Goal: Task Accomplishment & Management: Complete application form

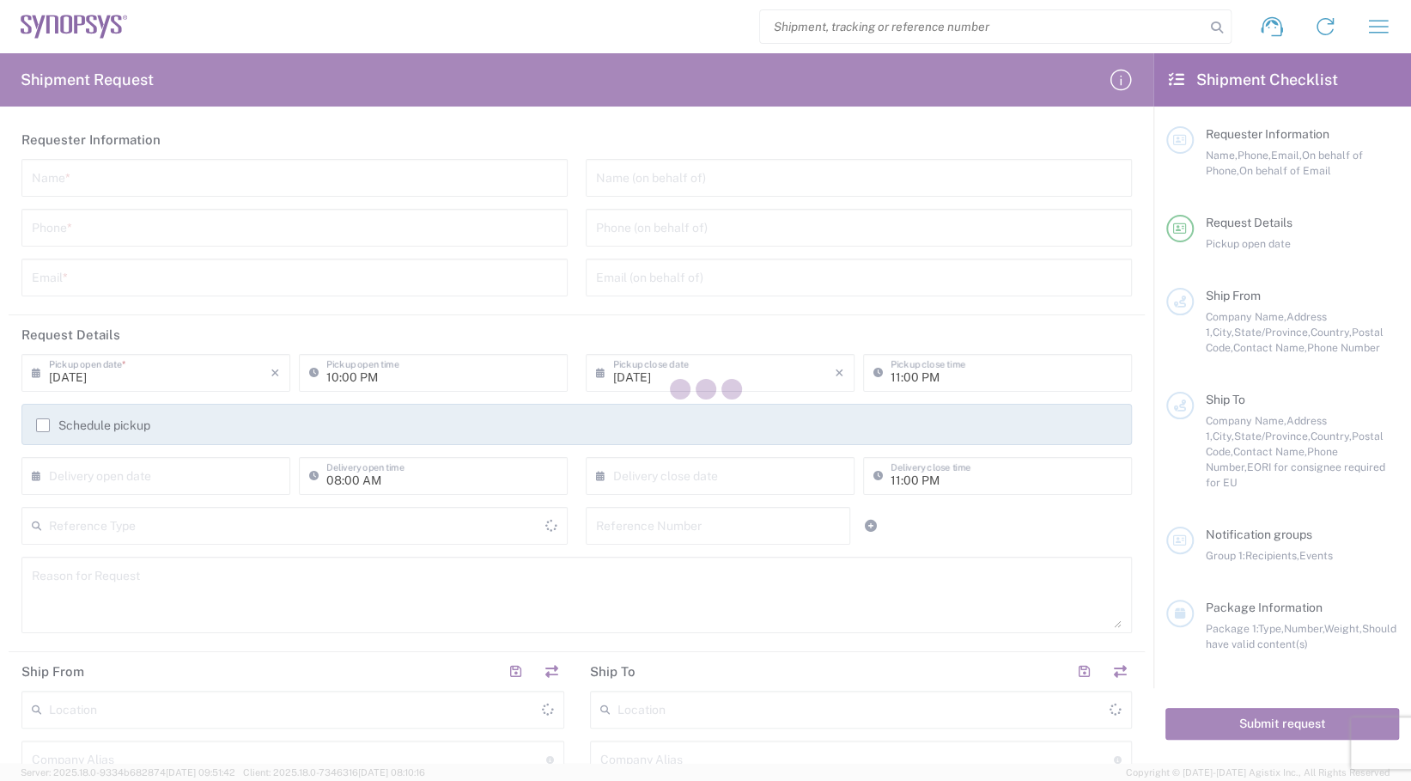
type input "[GEOGRAPHIC_DATA]"
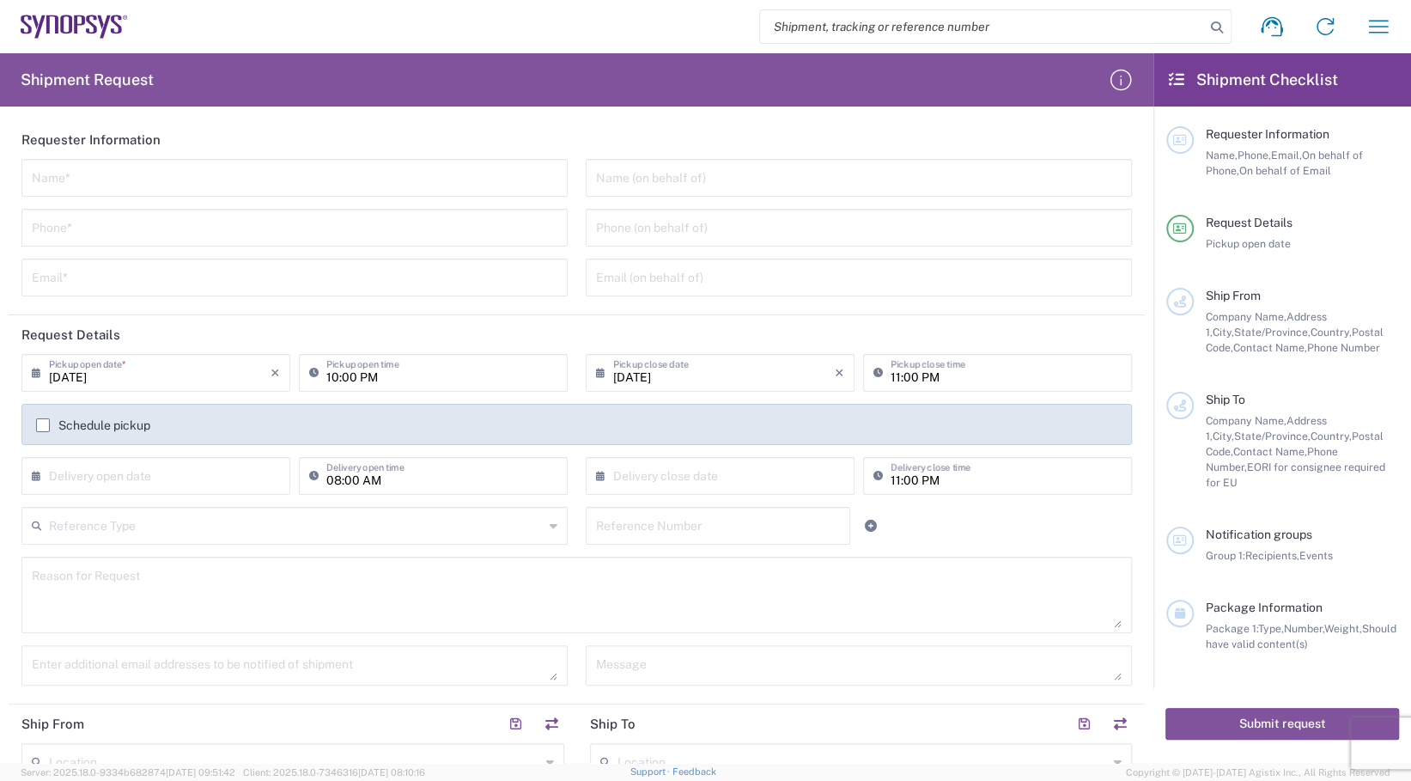
click at [1023, 27] on input "search" at bounding box center [982, 26] width 445 height 33
paste input "56495165"
type input "56495165"
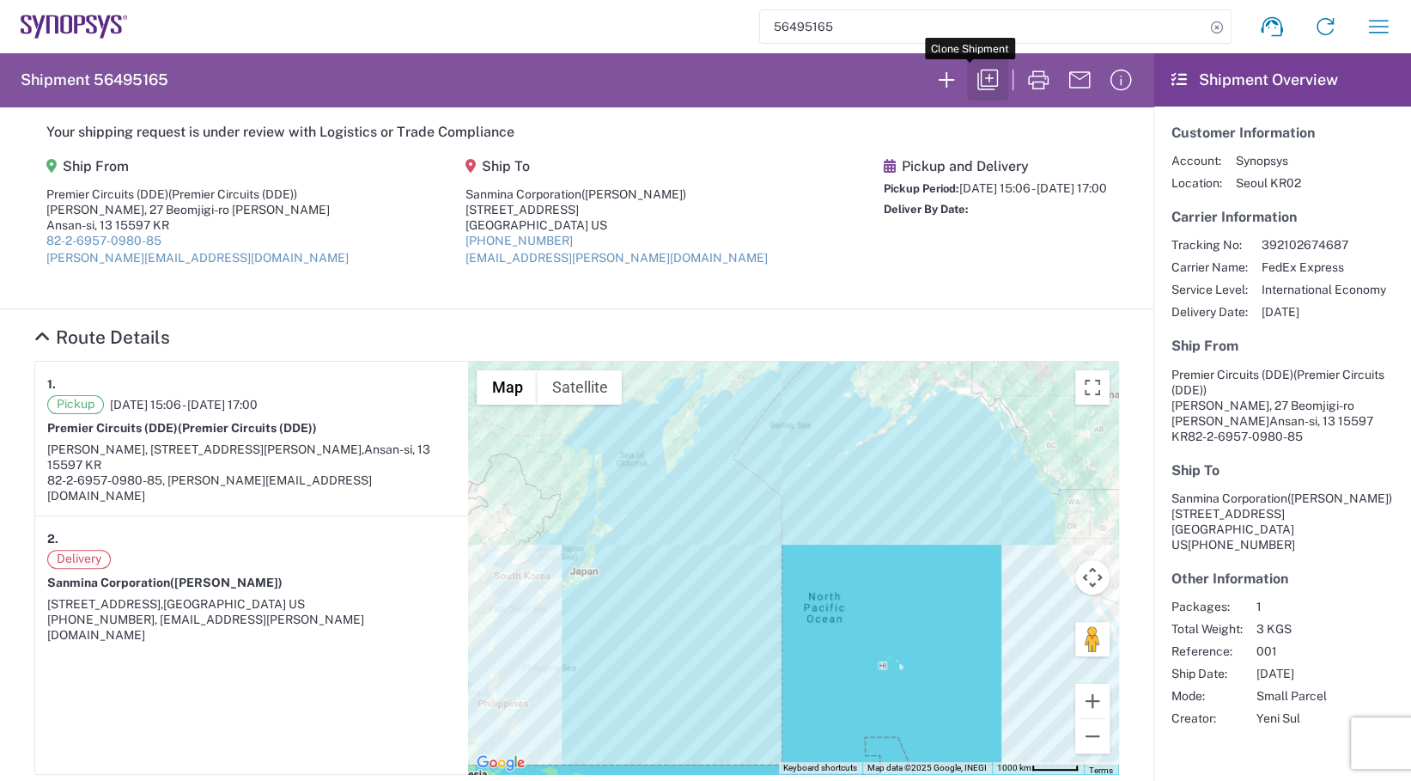
click at [974, 81] on icon "button" at bounding box center [987, 79] width 27 height 27
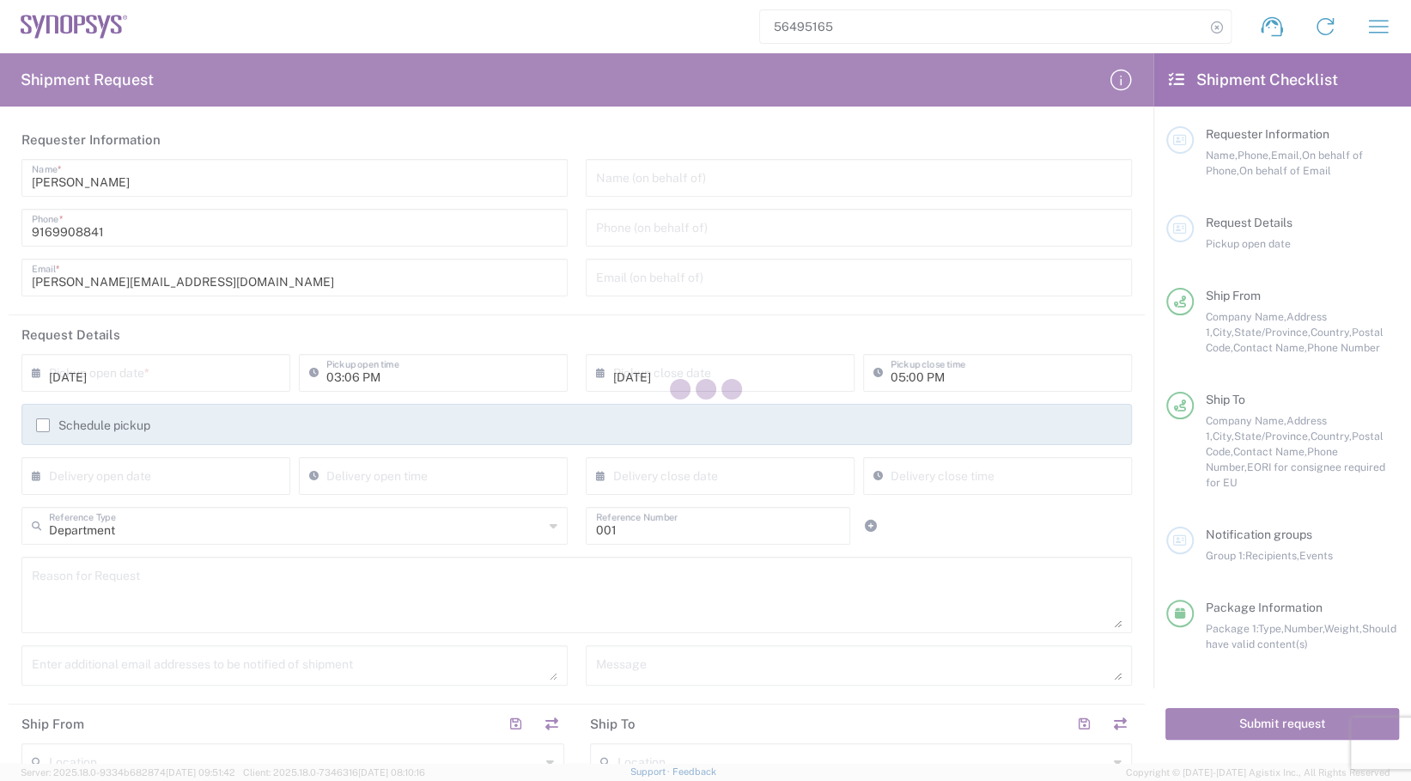
type input "Gyeonggi-do"
type input "[US_STATE]"
type input "Your Packaging"
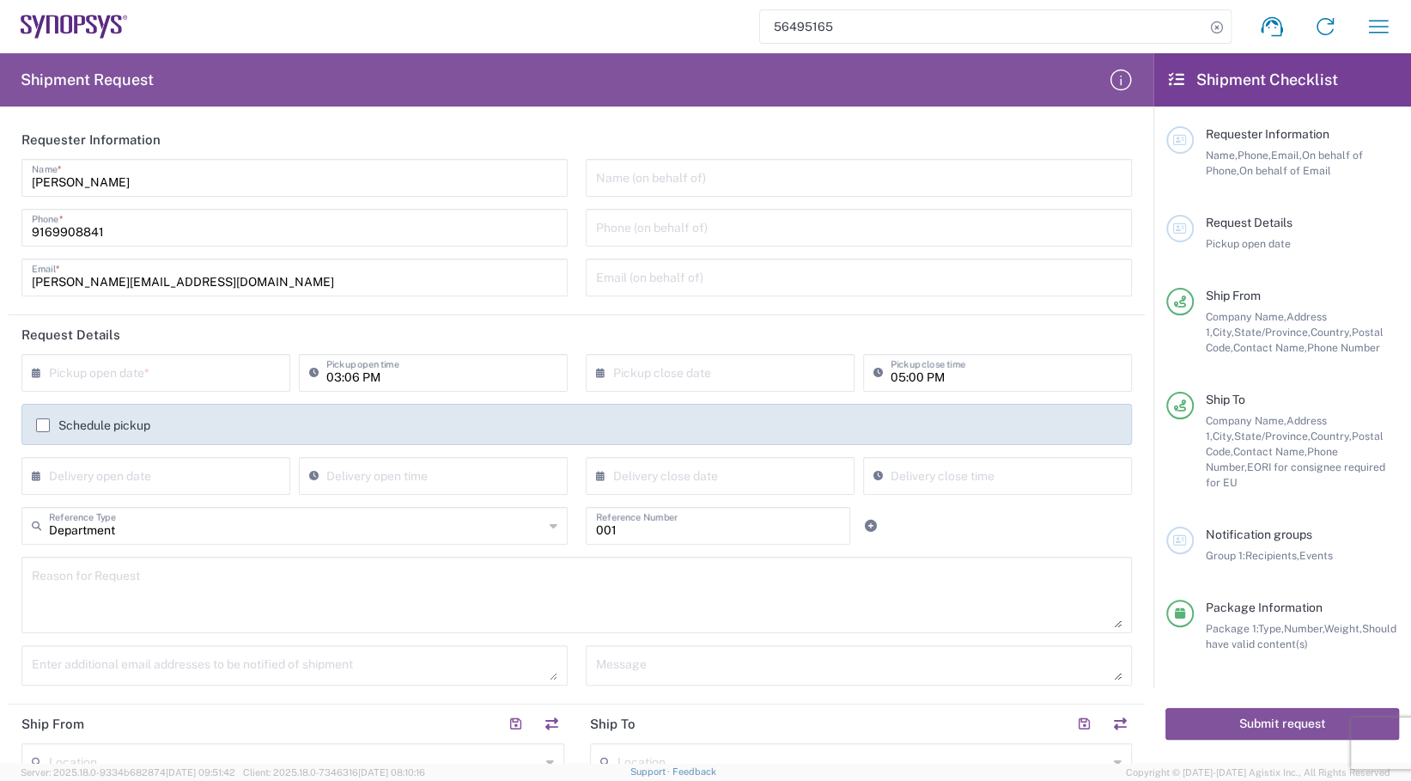
type input "Ex Works"
type input "[US_STATE]"
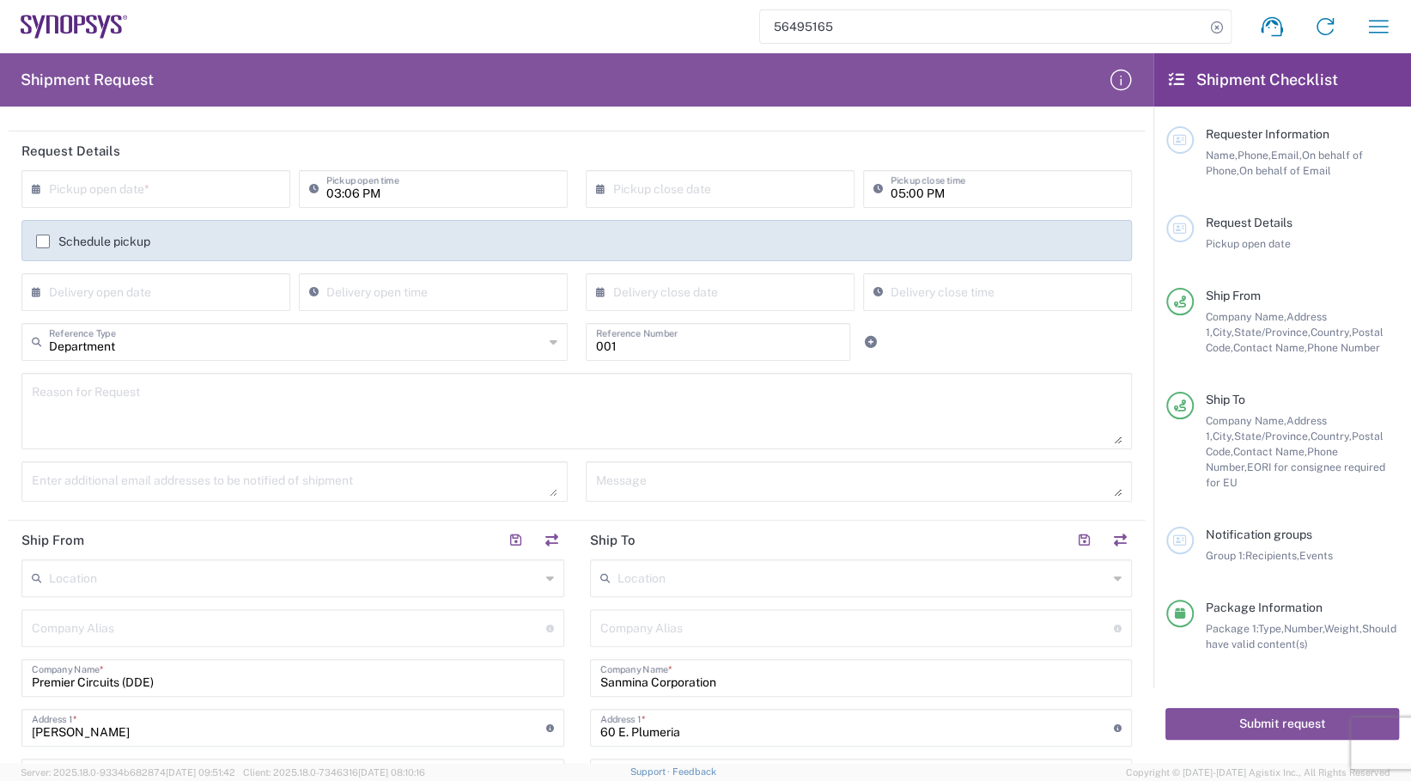
scroll to position [187, 0]
click at [79, 291] on input "text" at bounding box center [160, 287] width 222 height 30
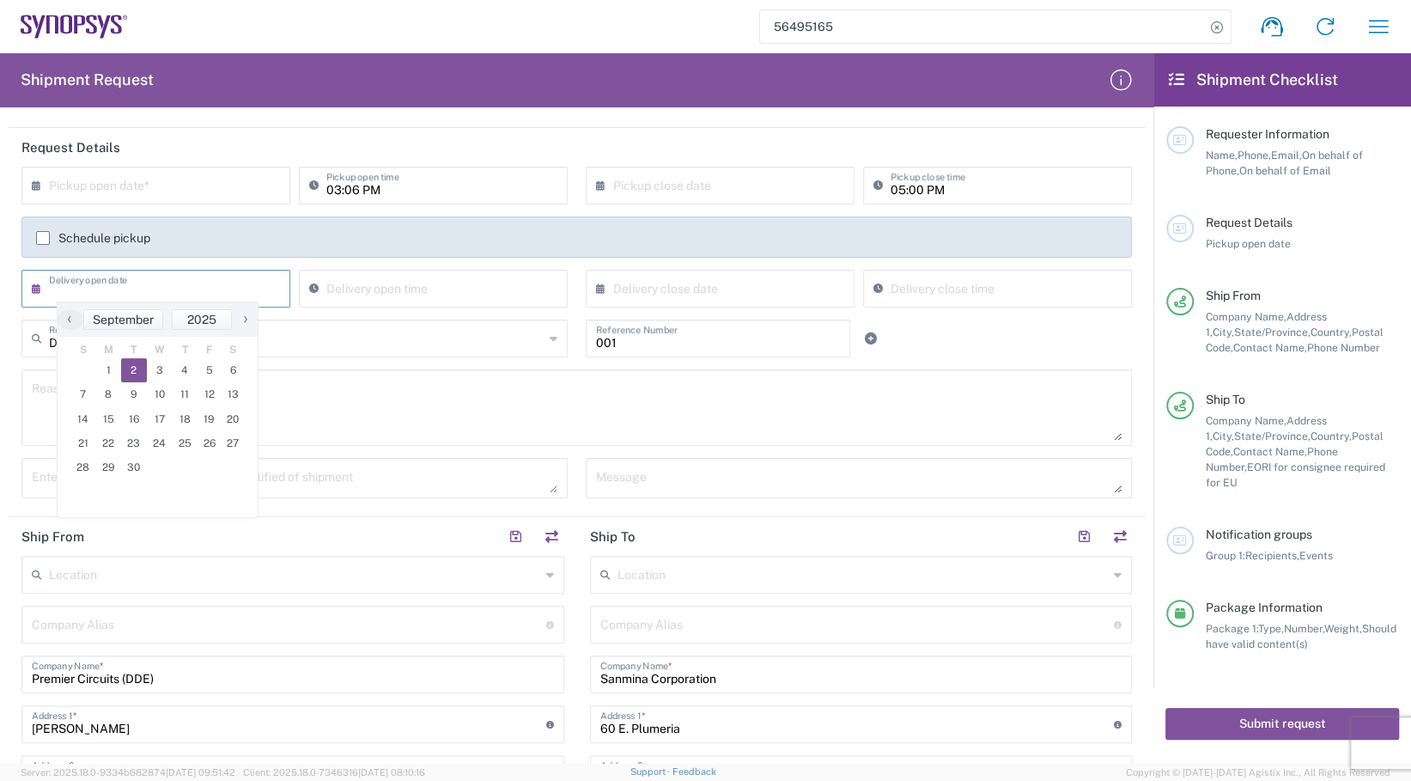
click at [132, 373] on span "2" at bounding box center [134, 370] width 26 height 24
type input "[DATE]"
click at [390, 285] on input "09:27 PM" at bounding box center [441, 287] width 231 height 30
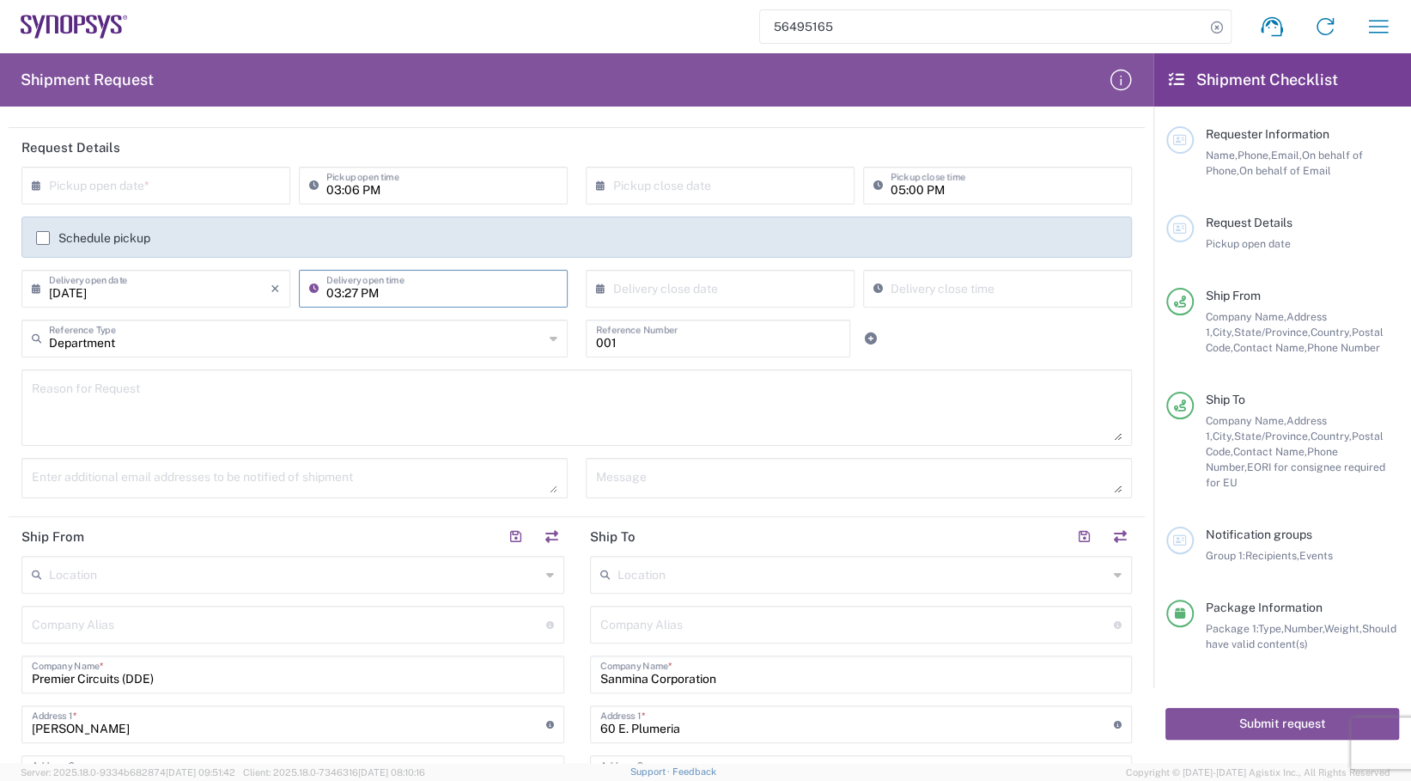
click at [355, 294] on input "03:27 PM" at bounding box center [441, 287] width 231 height 30
type input "03:30 PM"
click at [690, 290] on input "text" at bounding box center [724, 287] width 222 height 30
click at [687, 370] on span "2" at bounding box center [689, 370] width 26 height 24
type input "[DATE]"
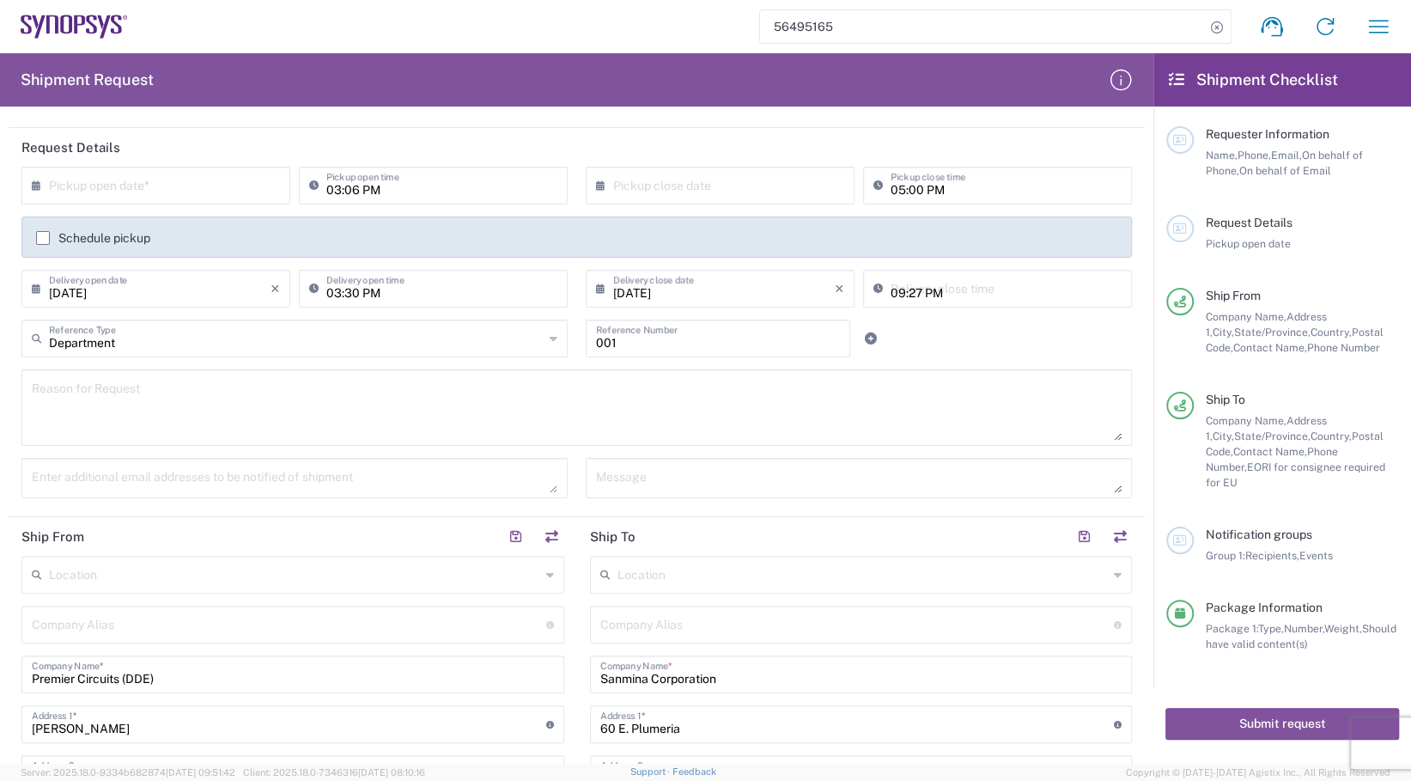
click at [922, 289] on input "09:27 PM" at bounding box center [1006, 287] width 231 height 30
click at [907, 294] on input "05:27 PM" at bounding box center [1006, 287] width 231 height 30
type input "05:30 PM"
click at [649, 414] on textarea at bounding box center [577, 407] width 1090 height 66
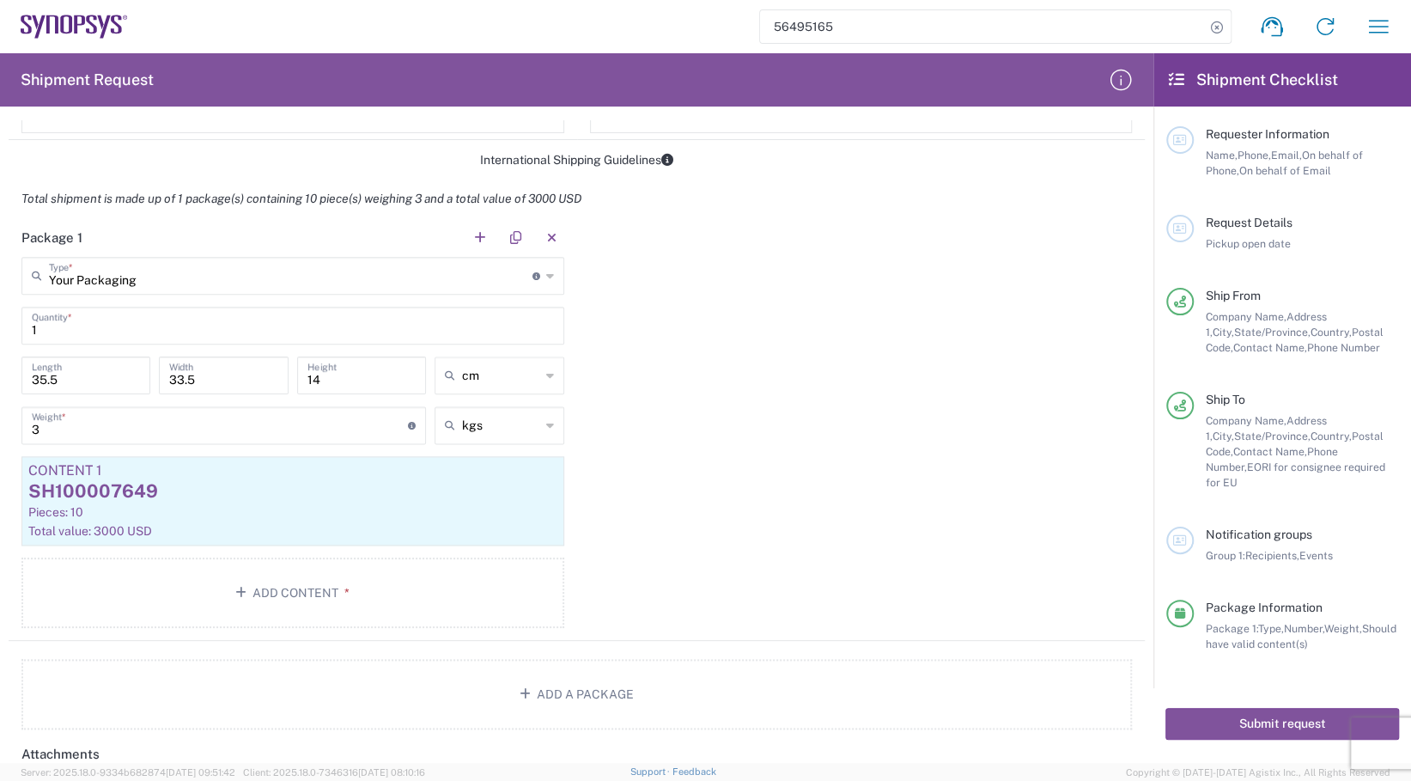
scroll to position [1311, 0]
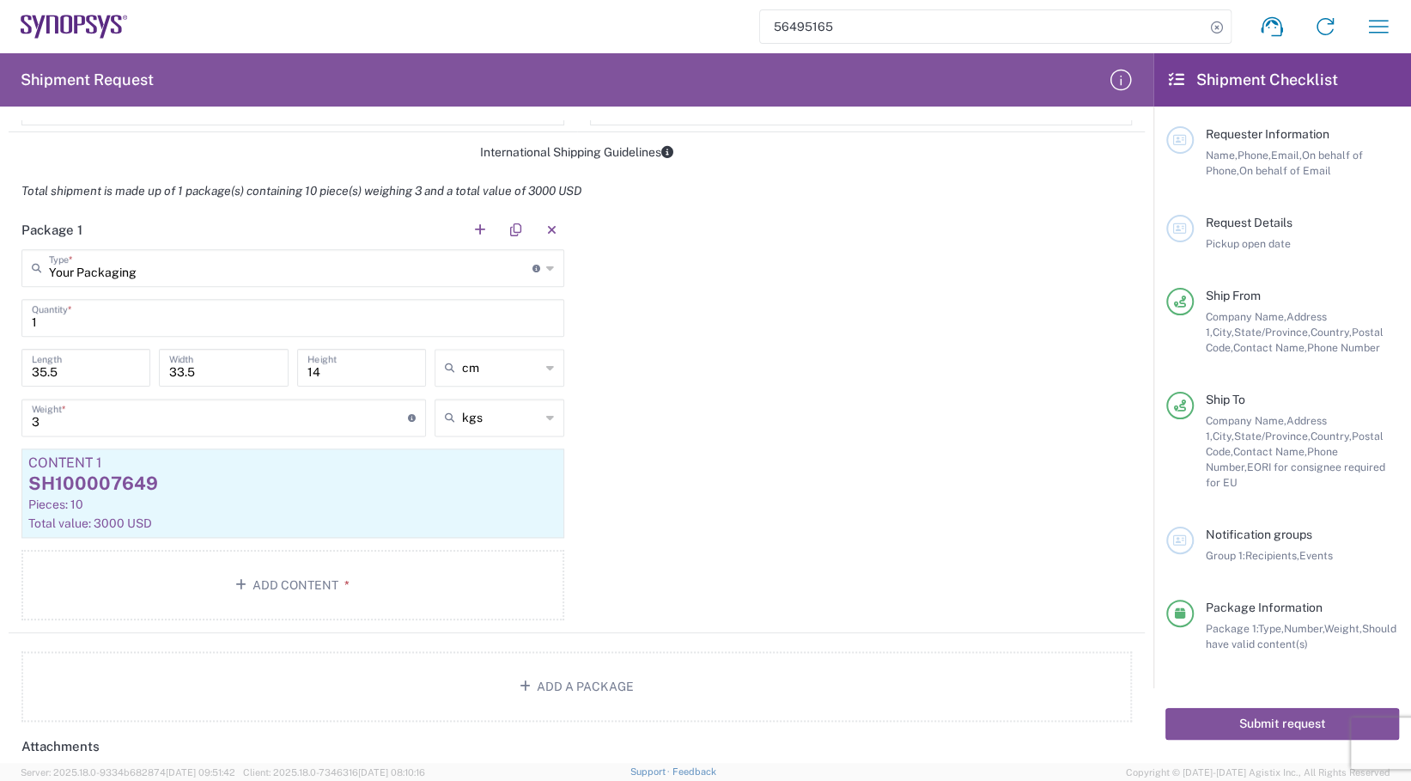
type textarea "PRINTED CIRCUIT BOARD DELIVERY"
click at [47, 418] on input "3" at bounding box center [220, 416] width 376 height 30
type input "2"
click at [208, 492] on div "SH100007649" at bounding box center [292, 484] width 529 height 26
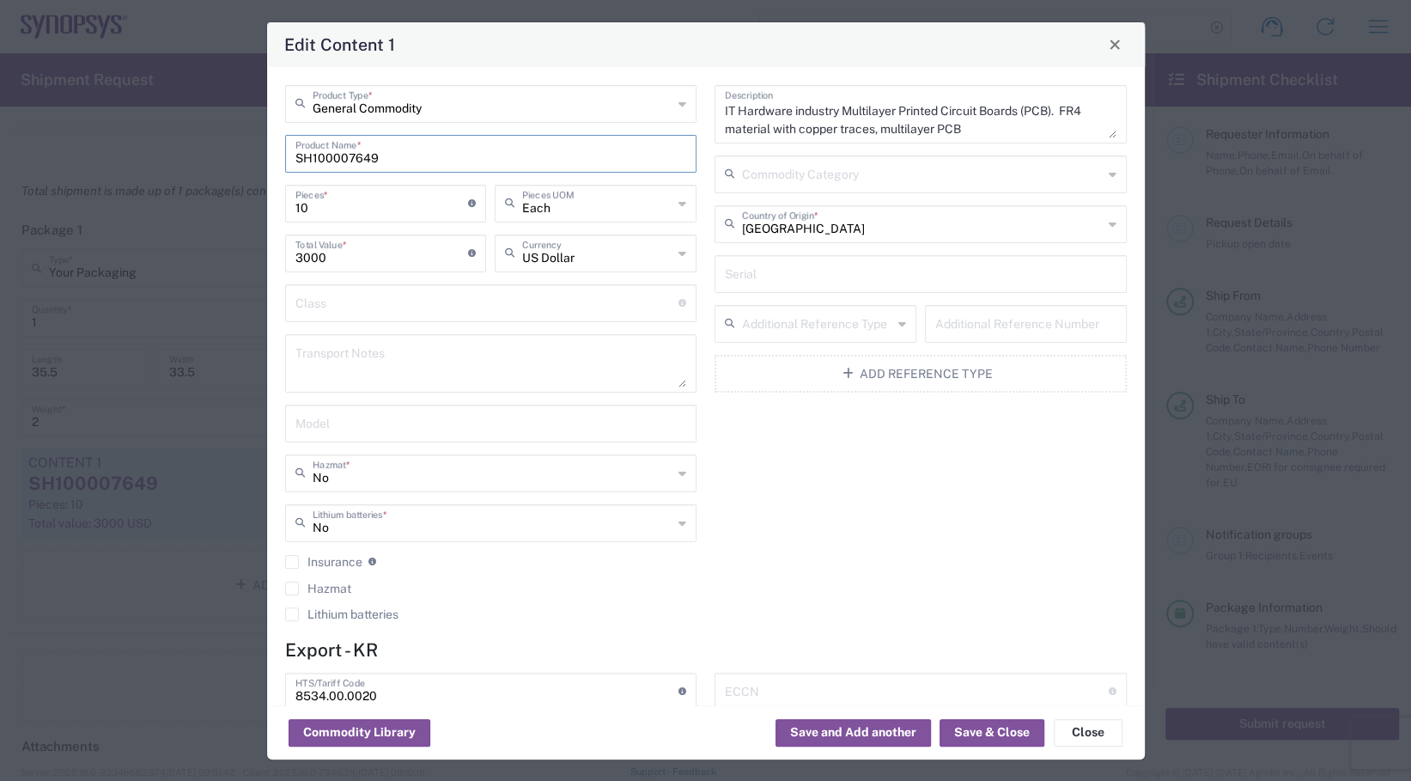
drag, startPoint x: 388, startPoint y: 161, endPoint x: 277, endPoint y: 160, distance: 110.8
click at [277, 160] on div "General Commodity Product Type * SH100007649 Product Name * 10 Pieces * Number …" at bounding box center [491, 359] width 430 height 548
paste input "53 R1.0"
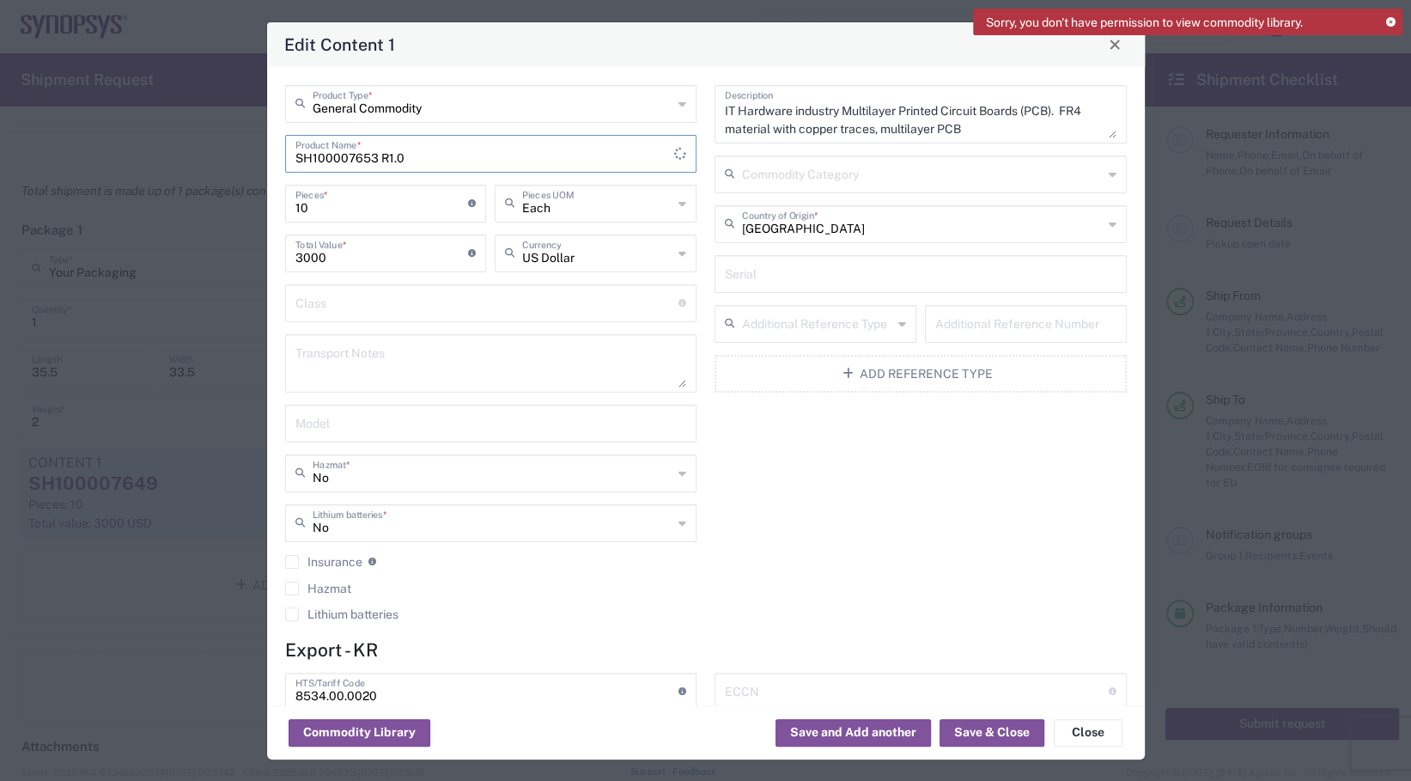
type input "SH100007653 R1.0"
drag, startPoint x: 317, startPoint y: 210, endPoint x: 297, endPoint y: 209, distance: 19.8
click at [297, 209] on input "10" at bounding box center [381, 202] width 173 height 30
type input "12"
type input "3600"
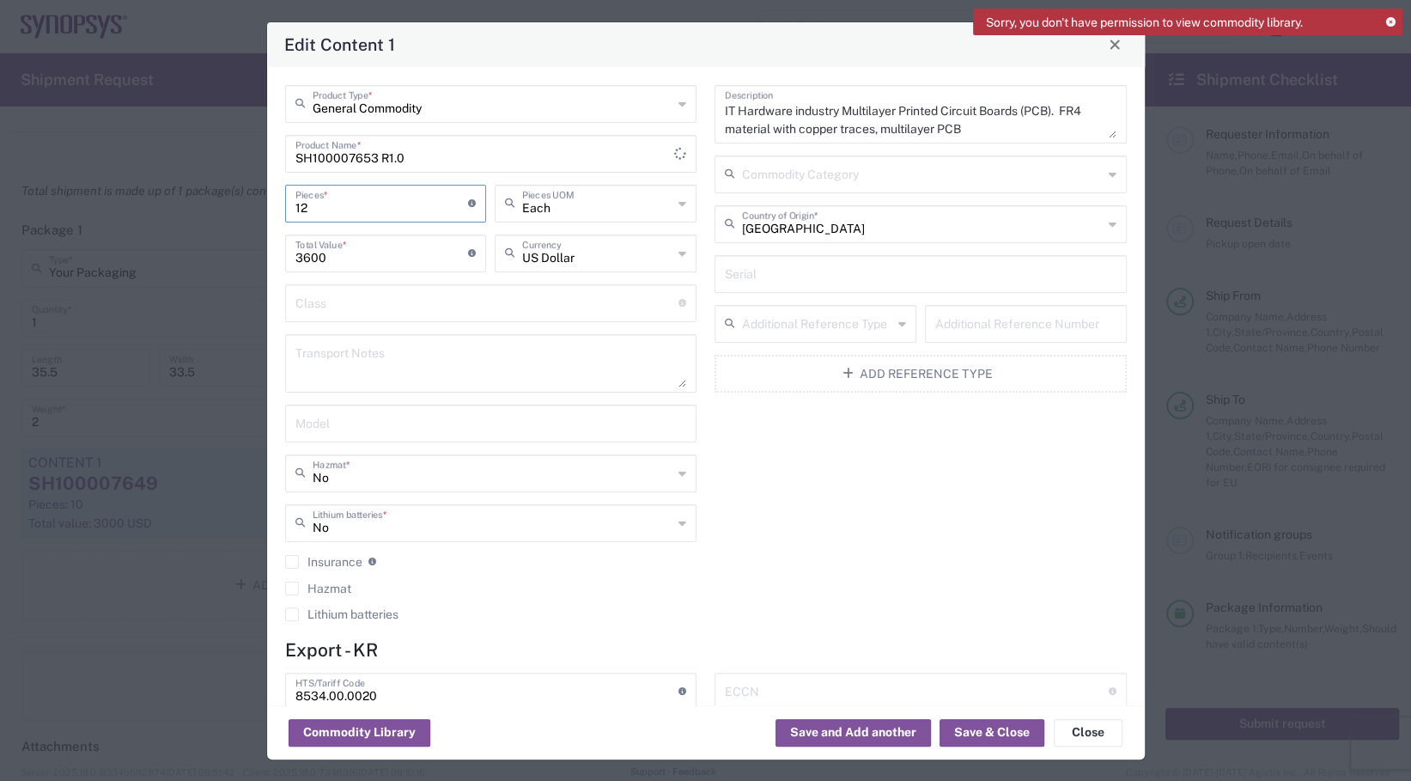
type input "12"
click at [332, 258] on input "3600" at bounding box center [381, 252] width 173 height 30
type input "3999.96"
click at [776, 471] on div "IT Hardware industry Multilayer Printed Circuit Boards (PCB). FR4 material with…" at bounding box center [921, 359] width 430 height 548
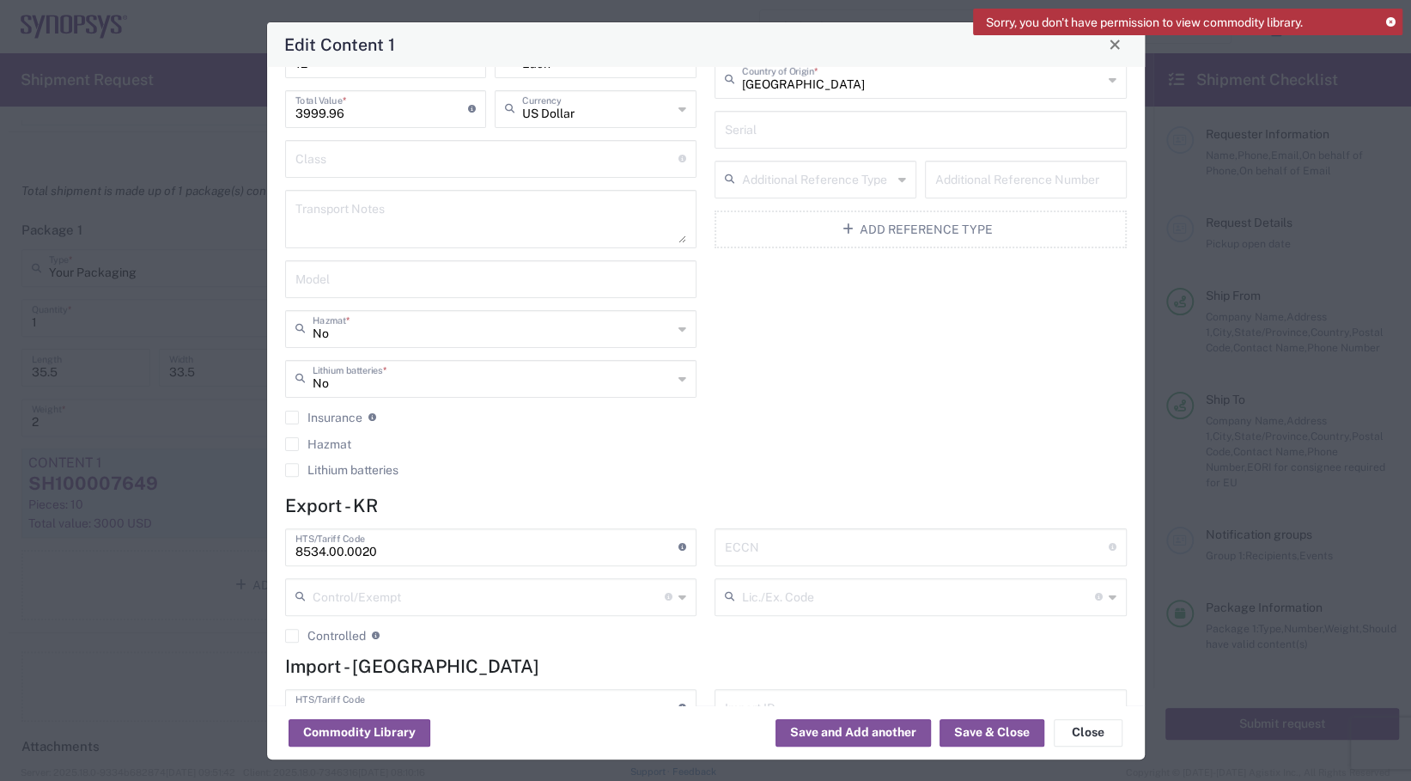
scroll to position [221, 0]
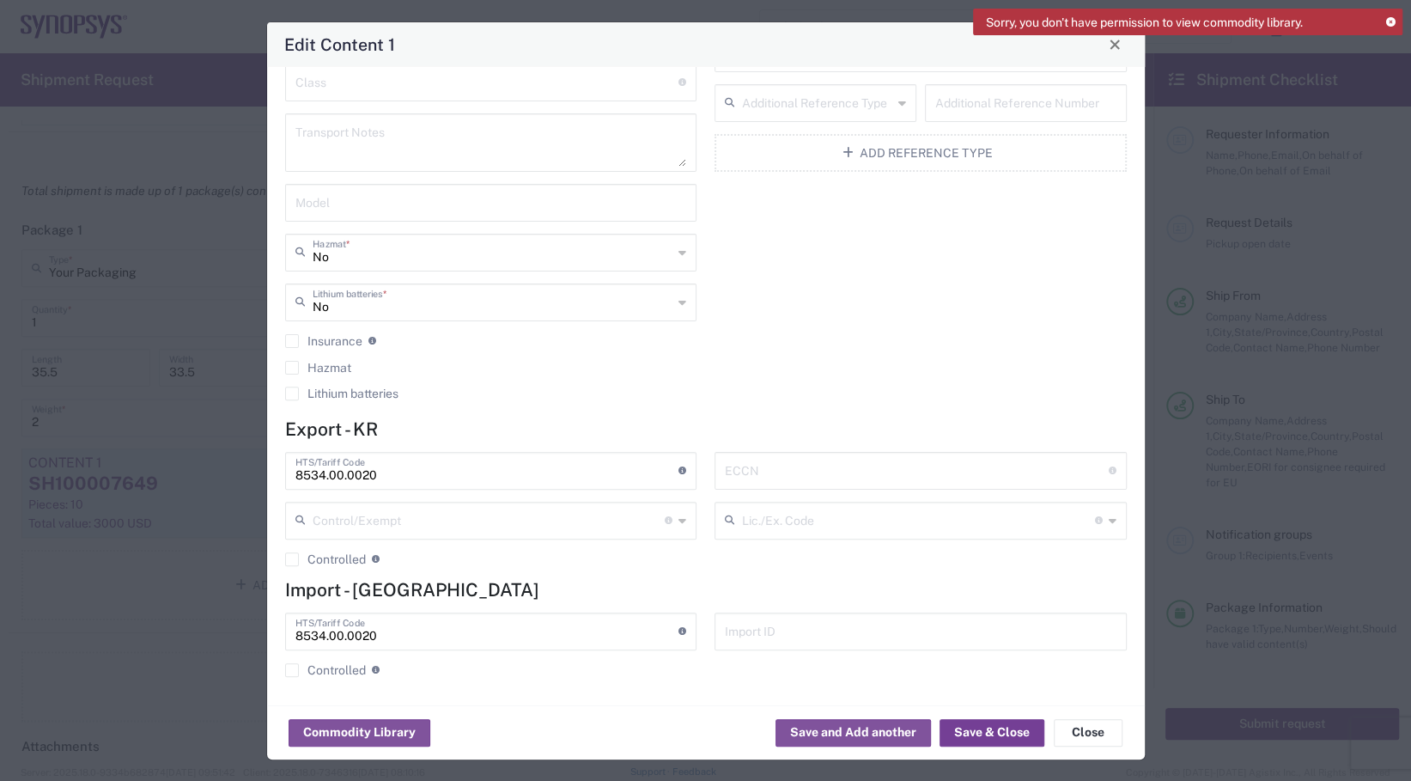
click at [981, 727] on button "Save & Close" at bounding box center [992, 732] width 105 height 27
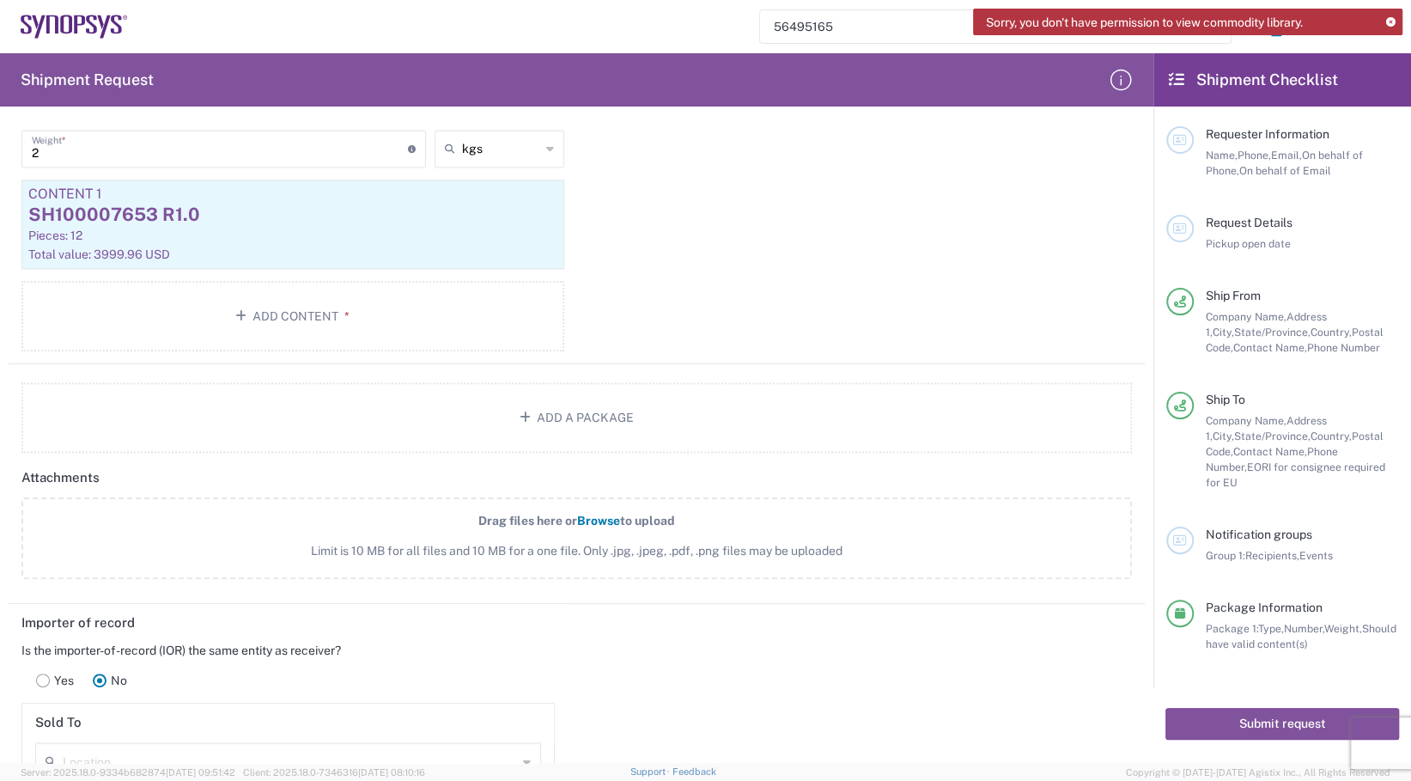
scroll to position [1613, 0]
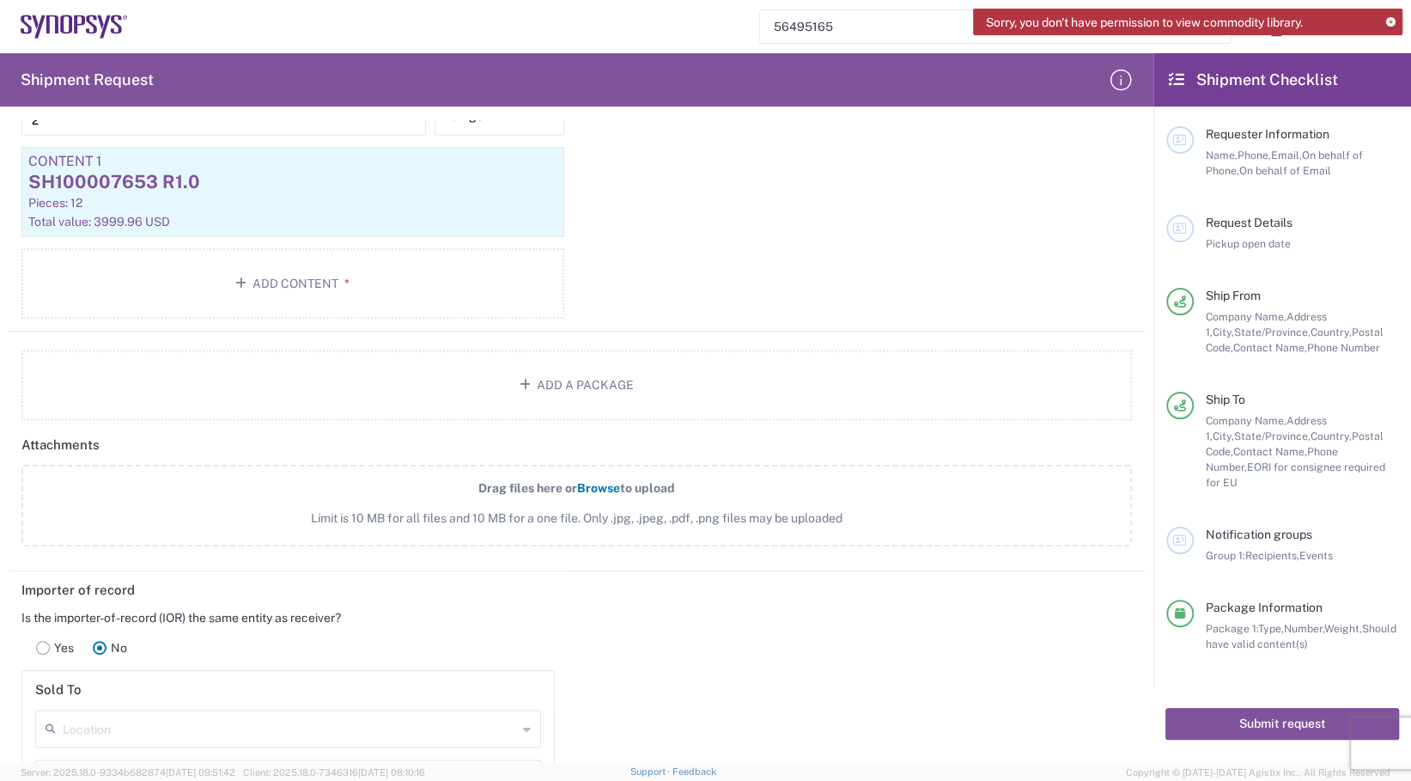
click at [587, 483] on span "Browse" at bounding box center [598, 488] width 43 height 14
click at [0, 0] on input "Drag files here or Browse to upload Limit is 10 MB for all files and 10 MB for …" at bounding box center [0, 0] width 0 height 0
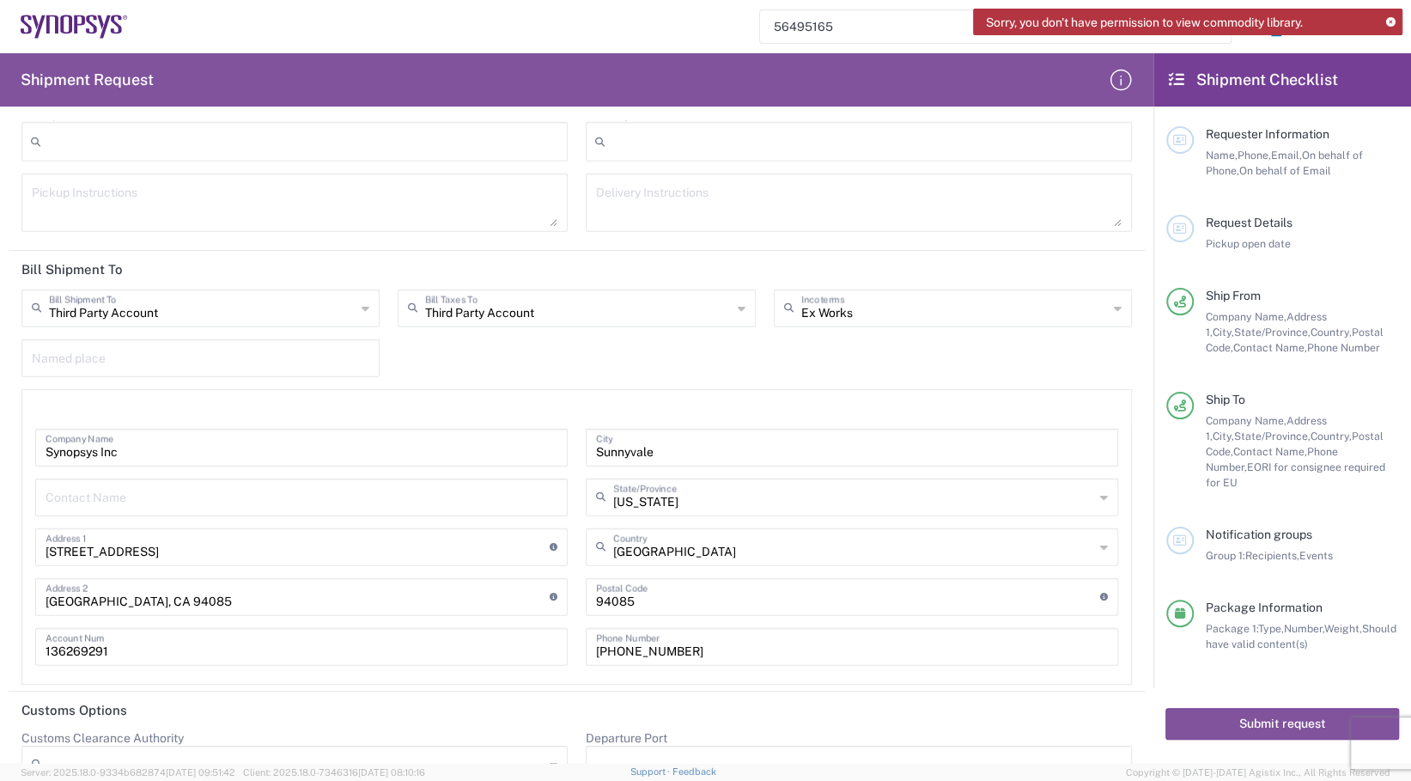
scroll to position [3121, 0]
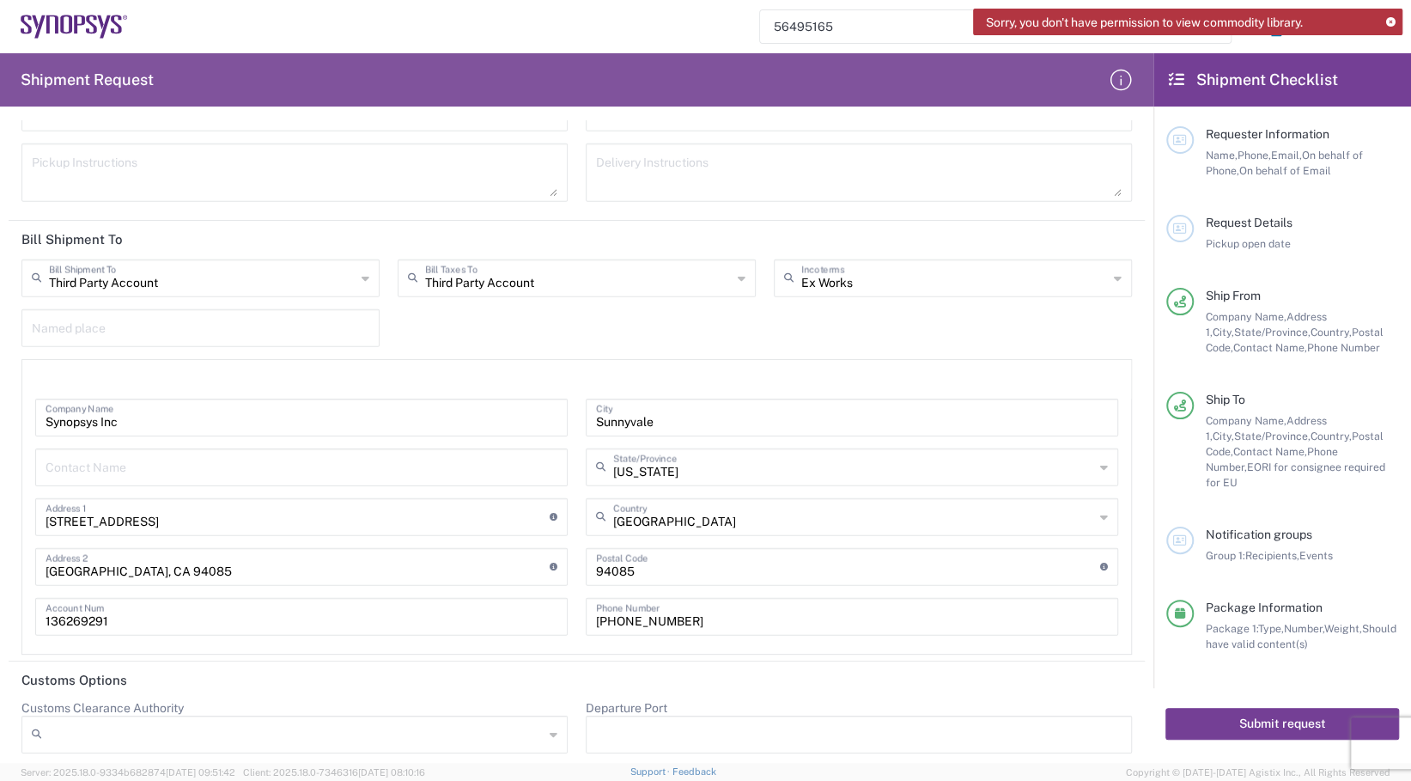
click at [1263, 708] on button "Submit request" at bounding box center [1282, 724] width 234 height 32
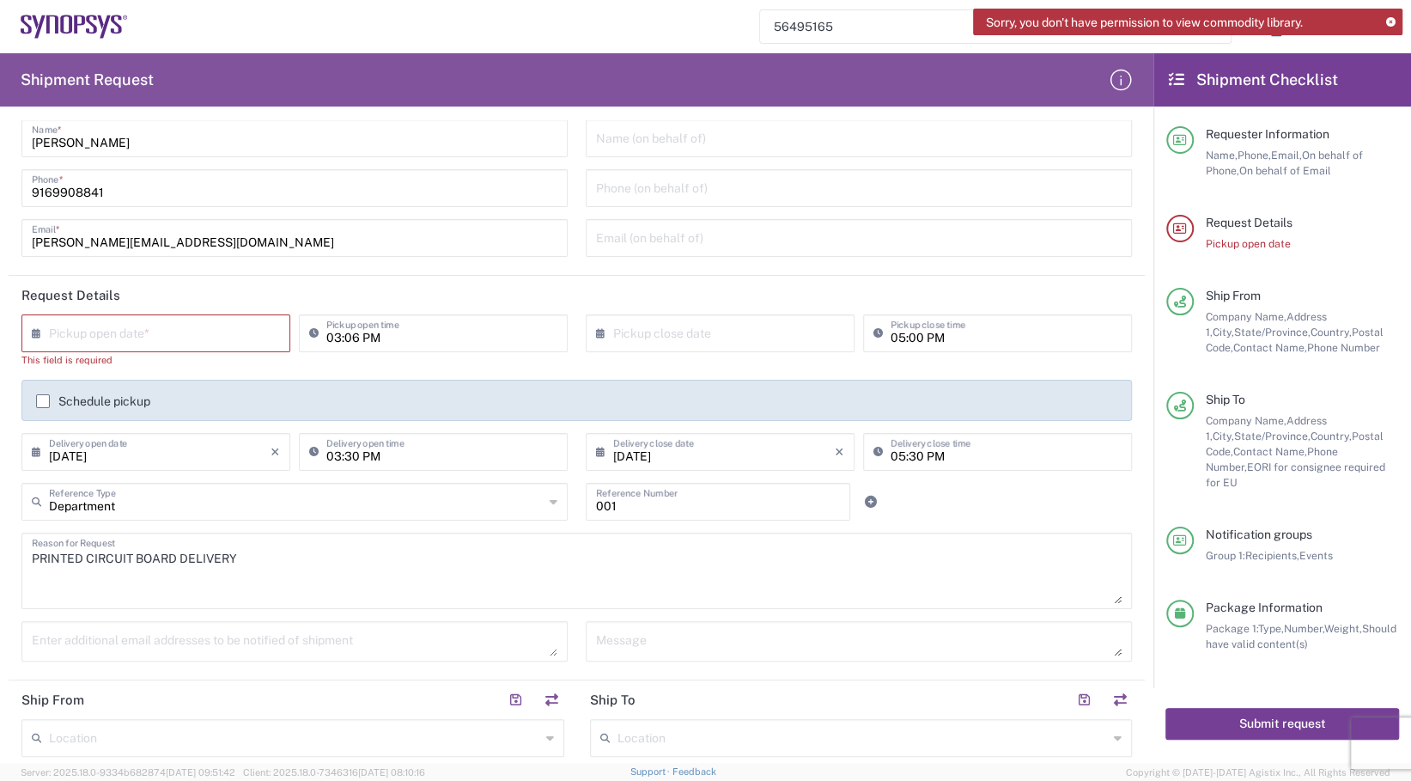
scroll to position [21, 0]
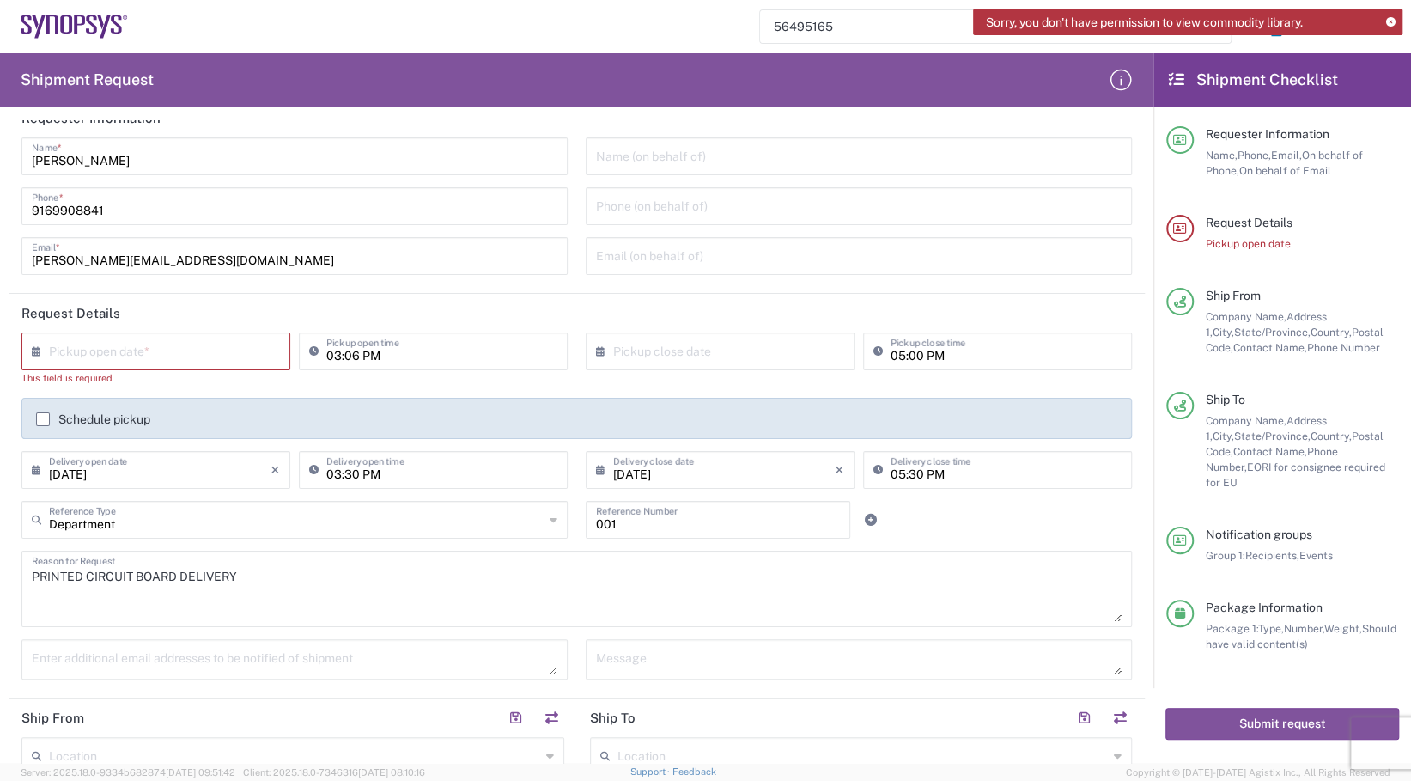
click at [173, 350] on input "text" at bounding box center [160, 350] width 222 height 30
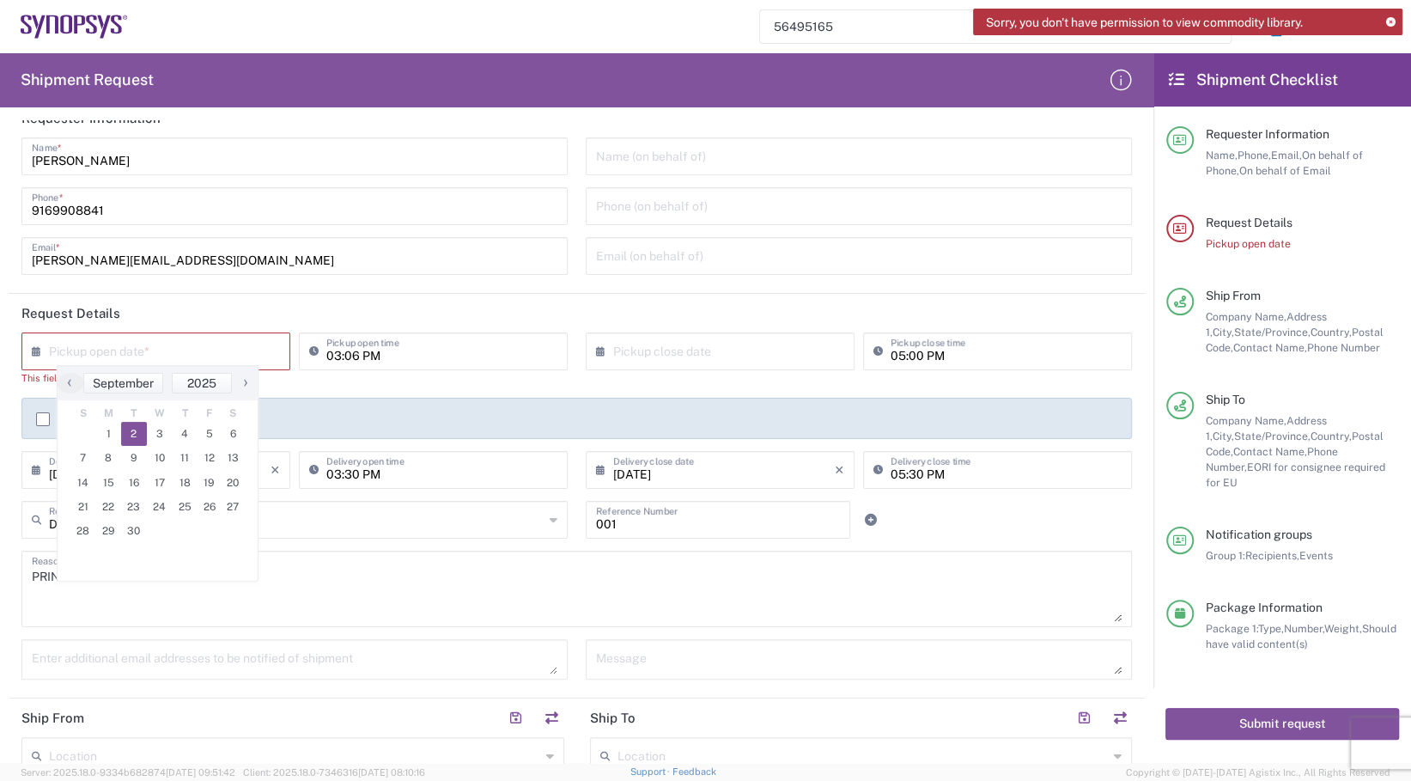
click at [135, 434] on span "2" at bounding box center [134, 434] width 26 height 24
type input "[DATE]"
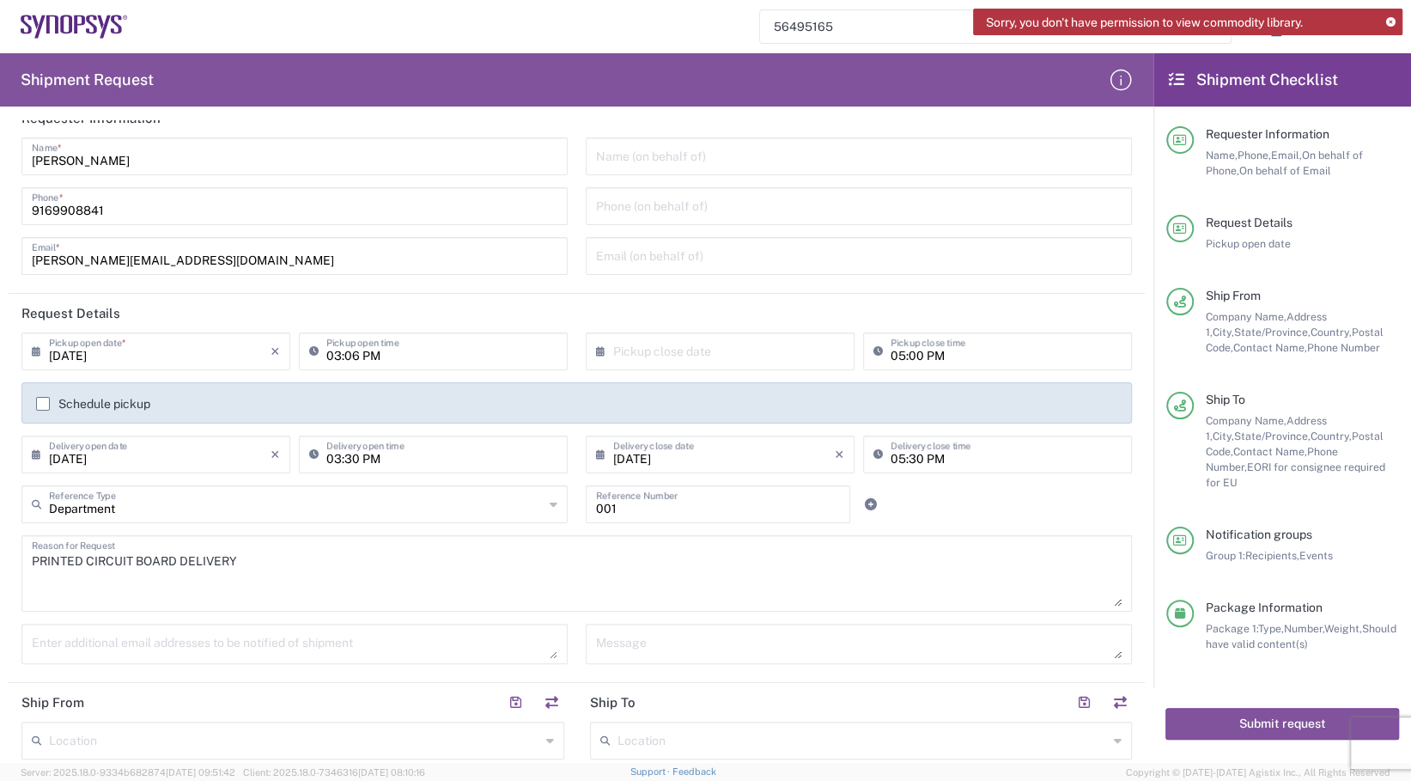
click at [352, 356] on input "03:06 PM" at bounding box center [441, 350] width 231 height 30
type input "03:30 PM"
click at [909, 361] on input "05:00 PM" at bounding box center [1006, 350] width 231 height 30
click at [910, 359] on input "05:00 PM" at bounding box center [1006, 350] width 231 height 30
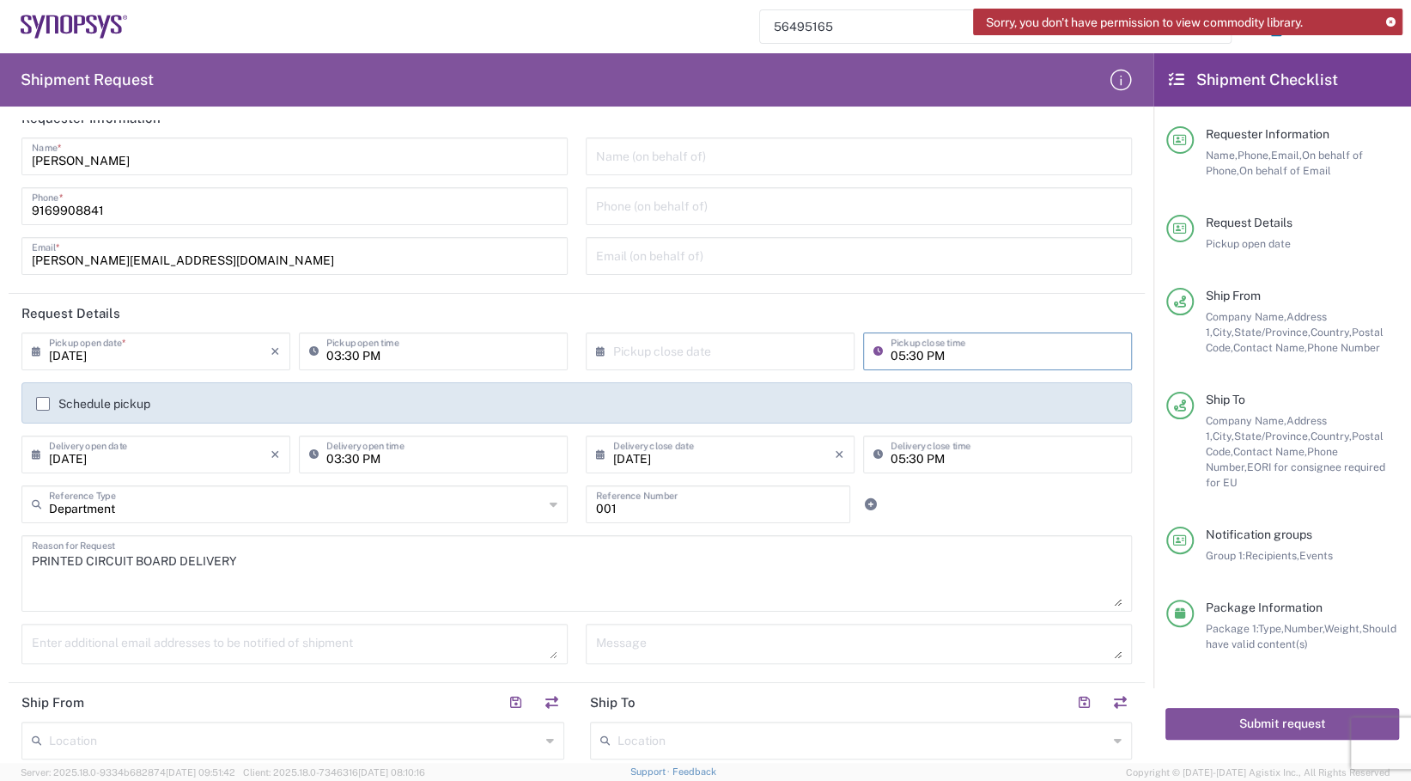
type input "05:30 PM"
click at [123, 462] on input "[DATE]" at bounding box center [160, 453] width 222 height 30
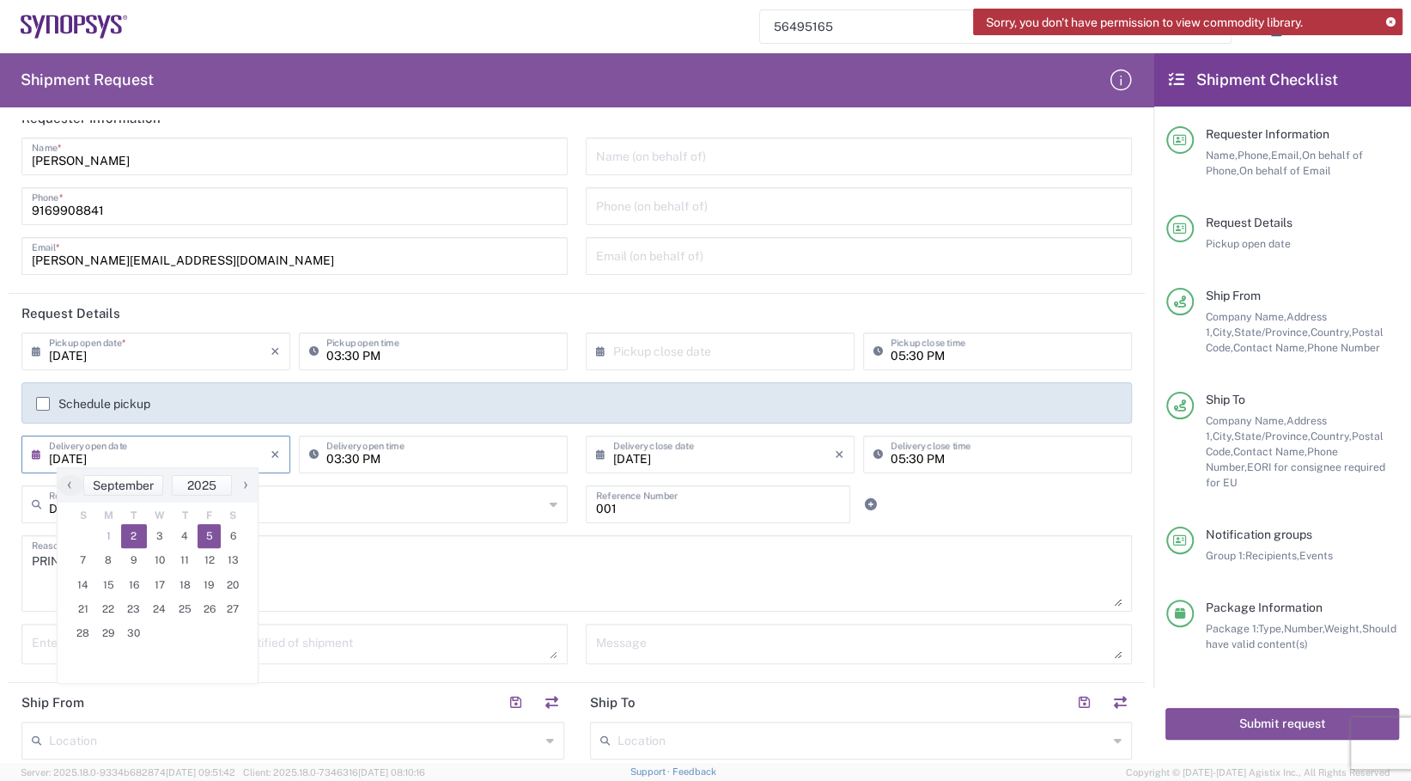
click at [206, 539] on span "5" at bounding box center [210, 536] width 24 height 24
type input "[DATE]"
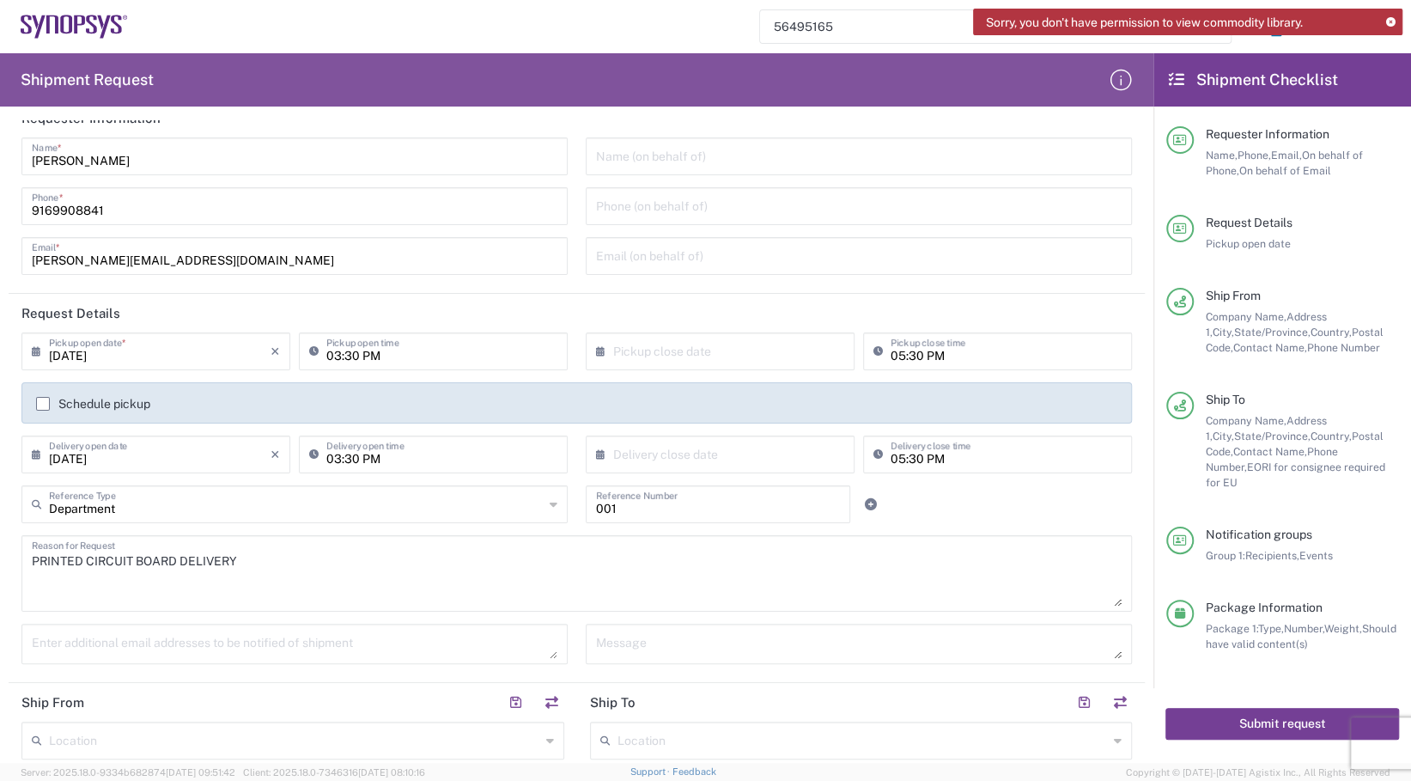
click at [1262, 708] on button "Submit request" at bounding box center [1282, 724] width 234 height 32
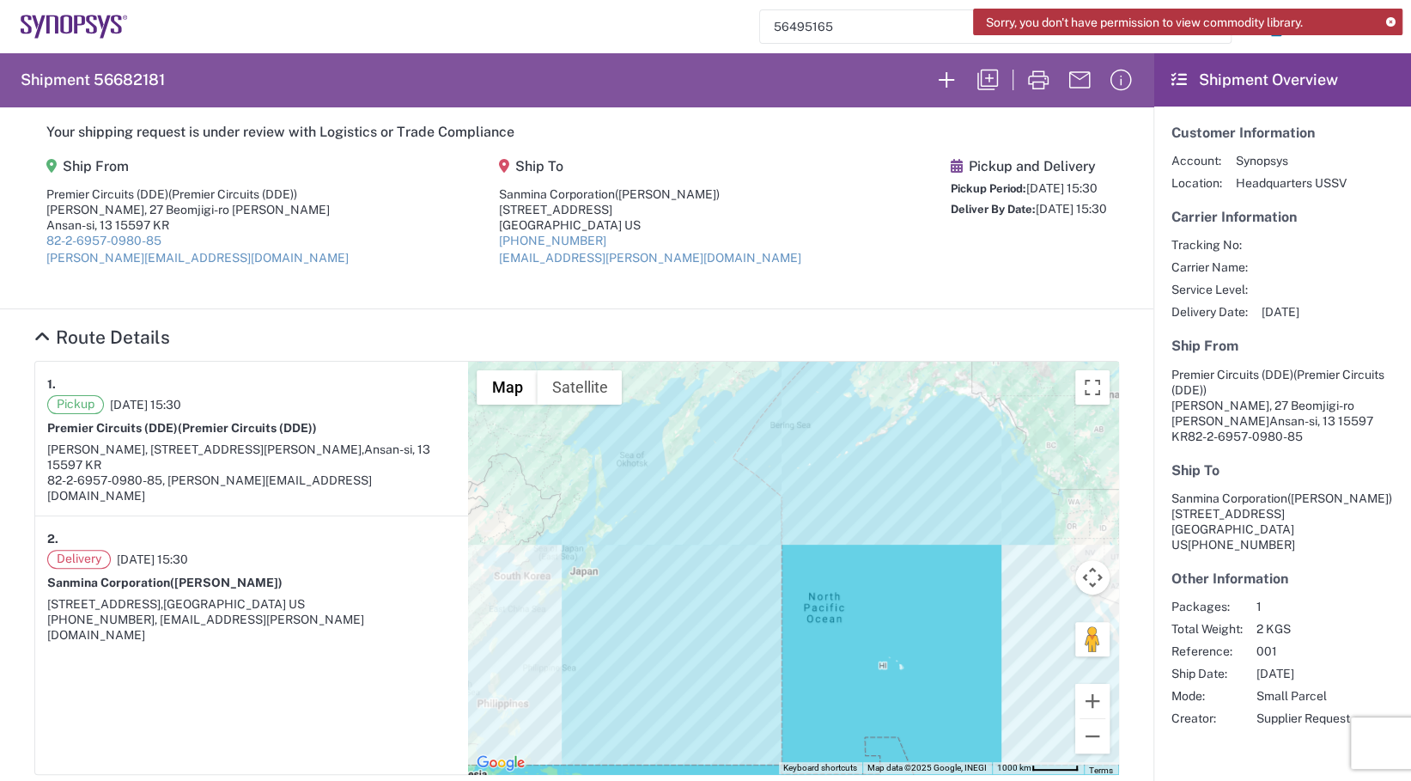
click at [1393, 18] on icon at bounding box center [1390, 22] width 9 height 9
